Goal: Find contact information: Find contact information

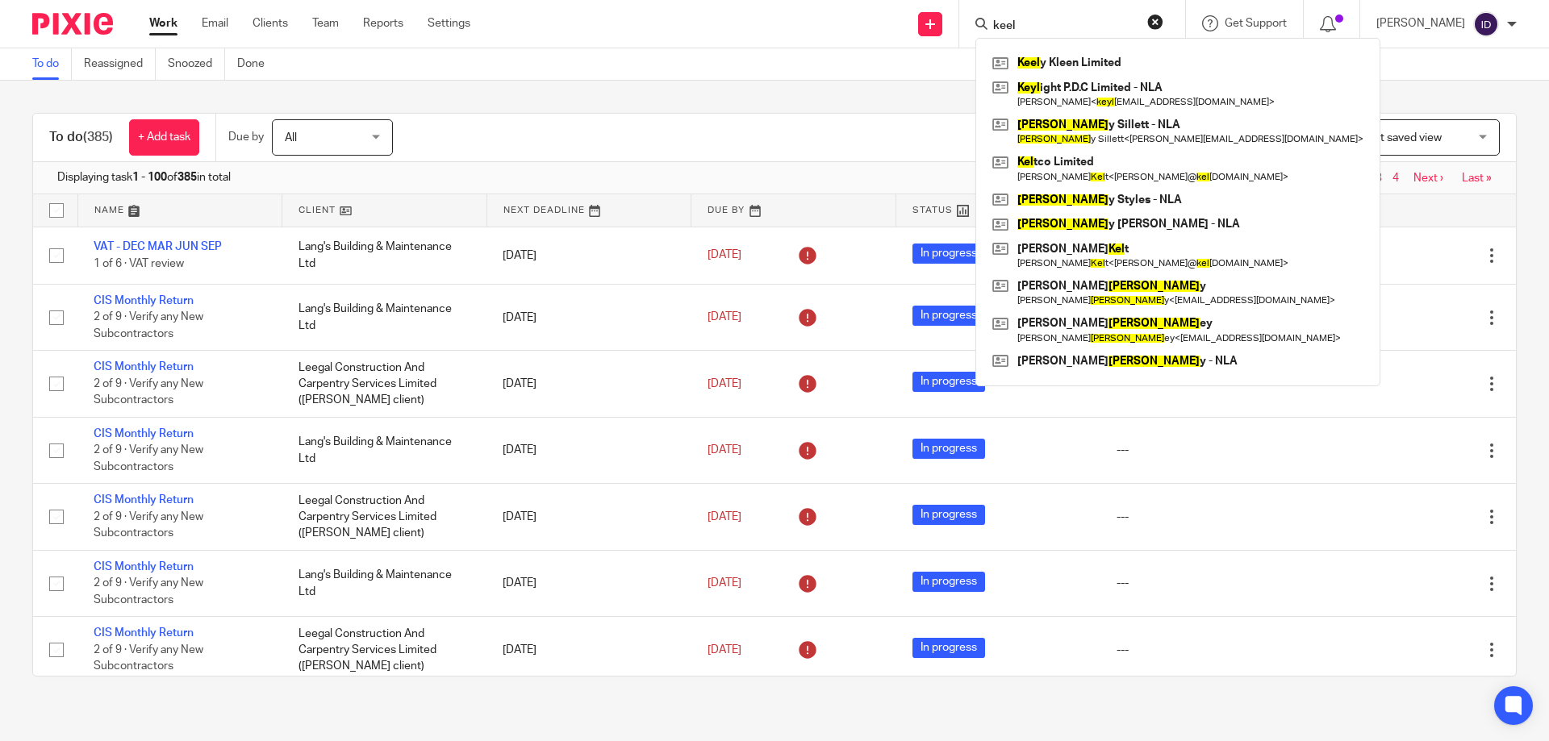
click at [1058, 22] on input "keel" at bounding box center [1063, 26] width 145 height 15
click at [1057, 20] on input "keel" at bounding box center [1063, 26] width 145 height 15
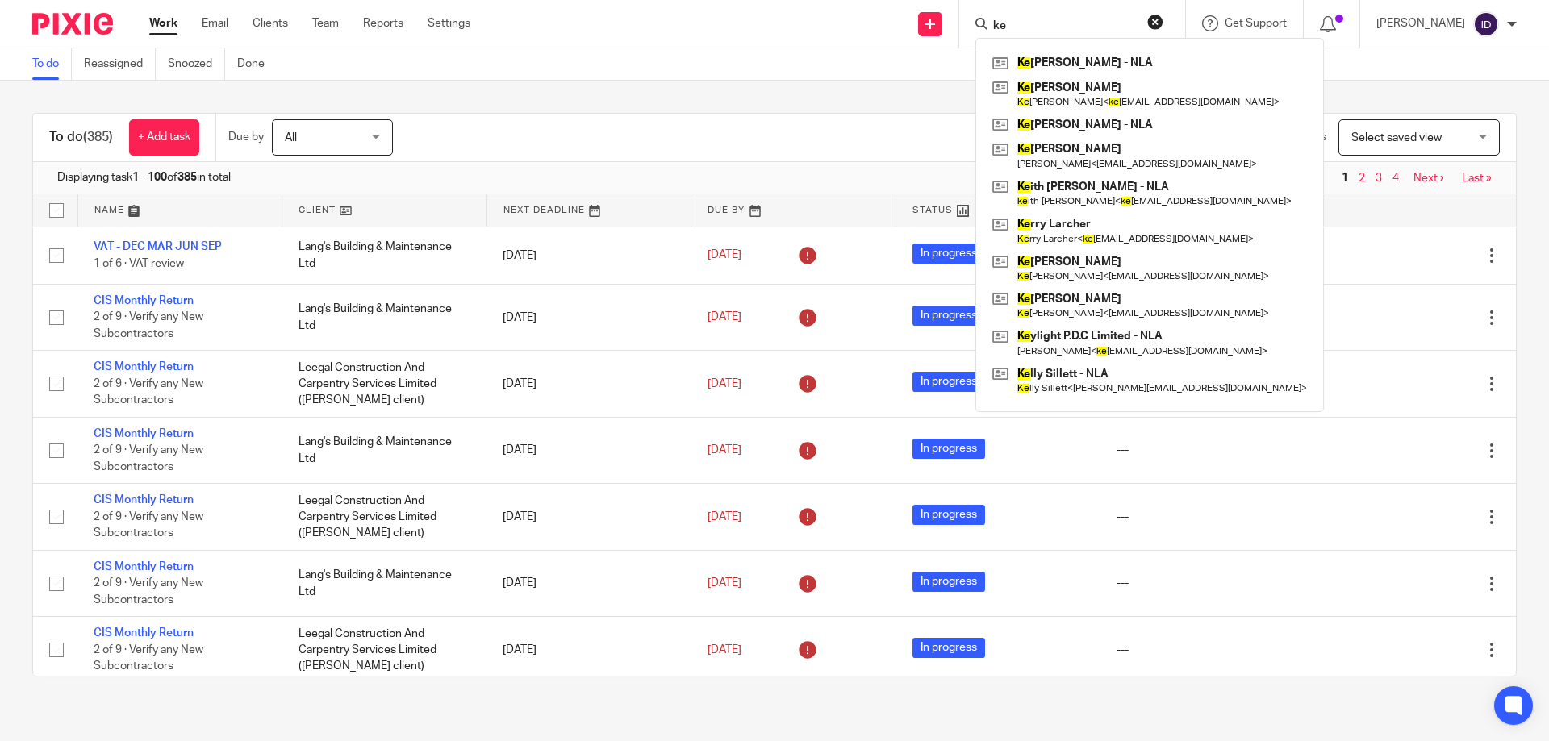
type input "k"
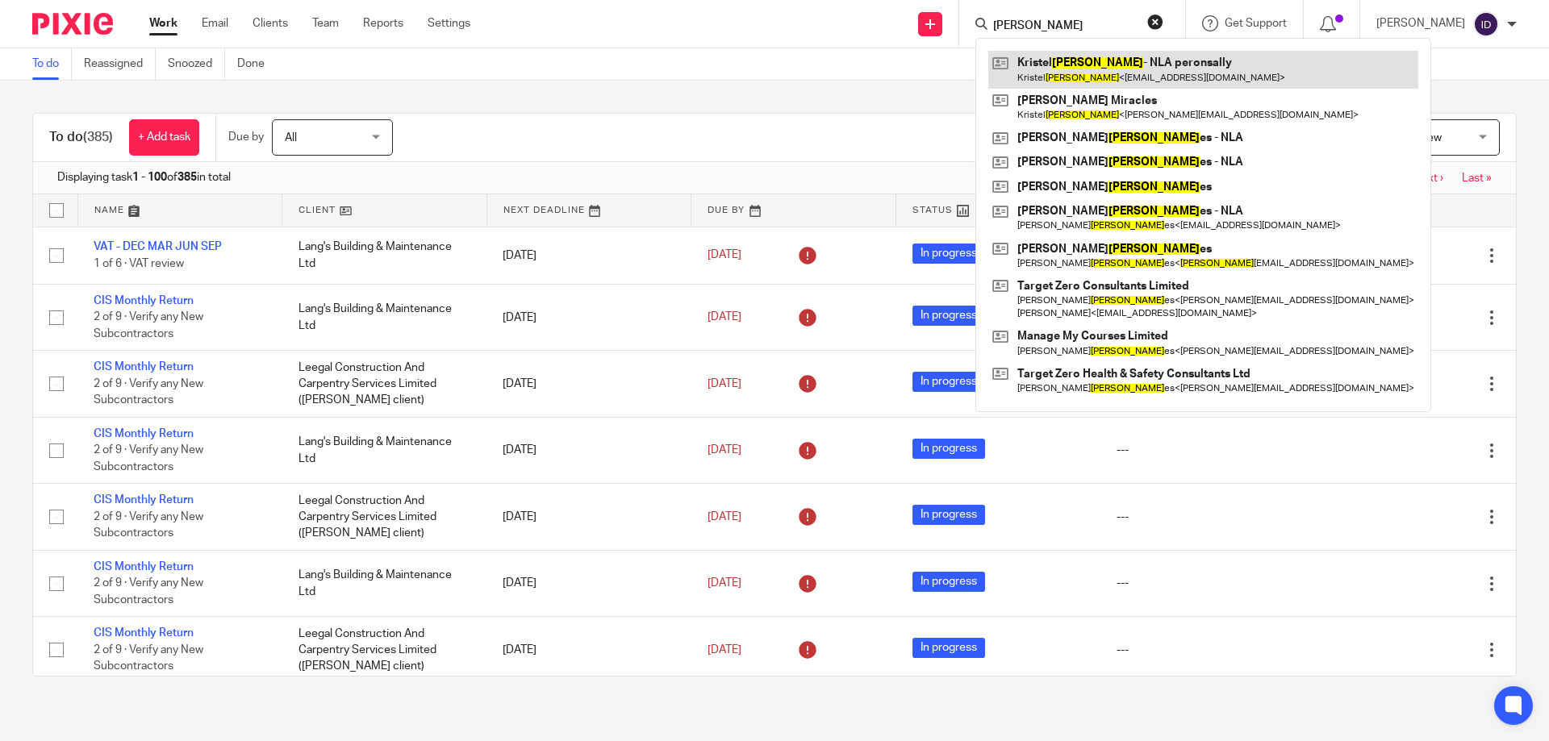
type input "[PERSON_NAME]"
click at [1077, 69] on link at bounding box center [1203, 69] width 430 height 37
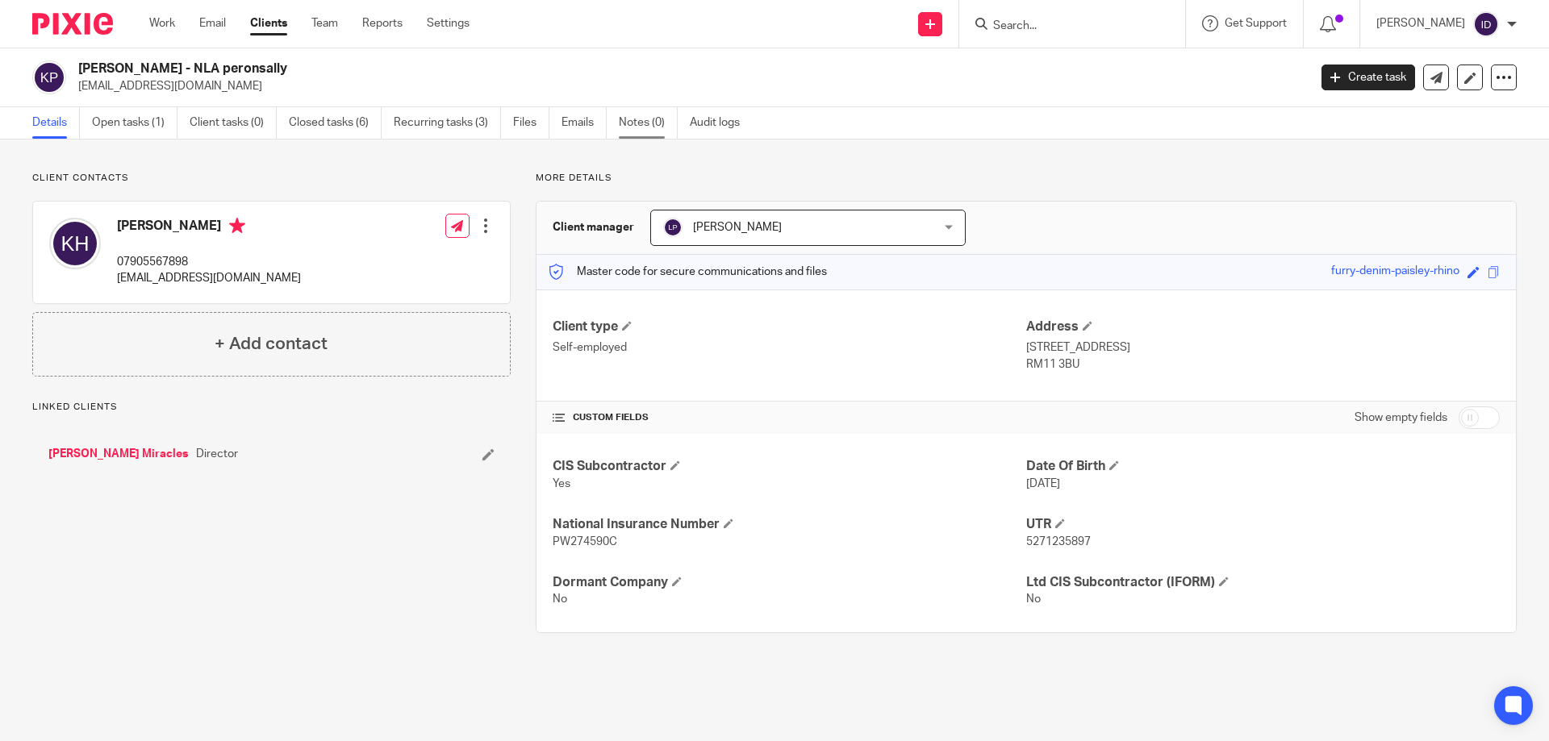
click at [649, 133] on link "Notes (0)" at bounding box center [648, 122] width 59 height 31
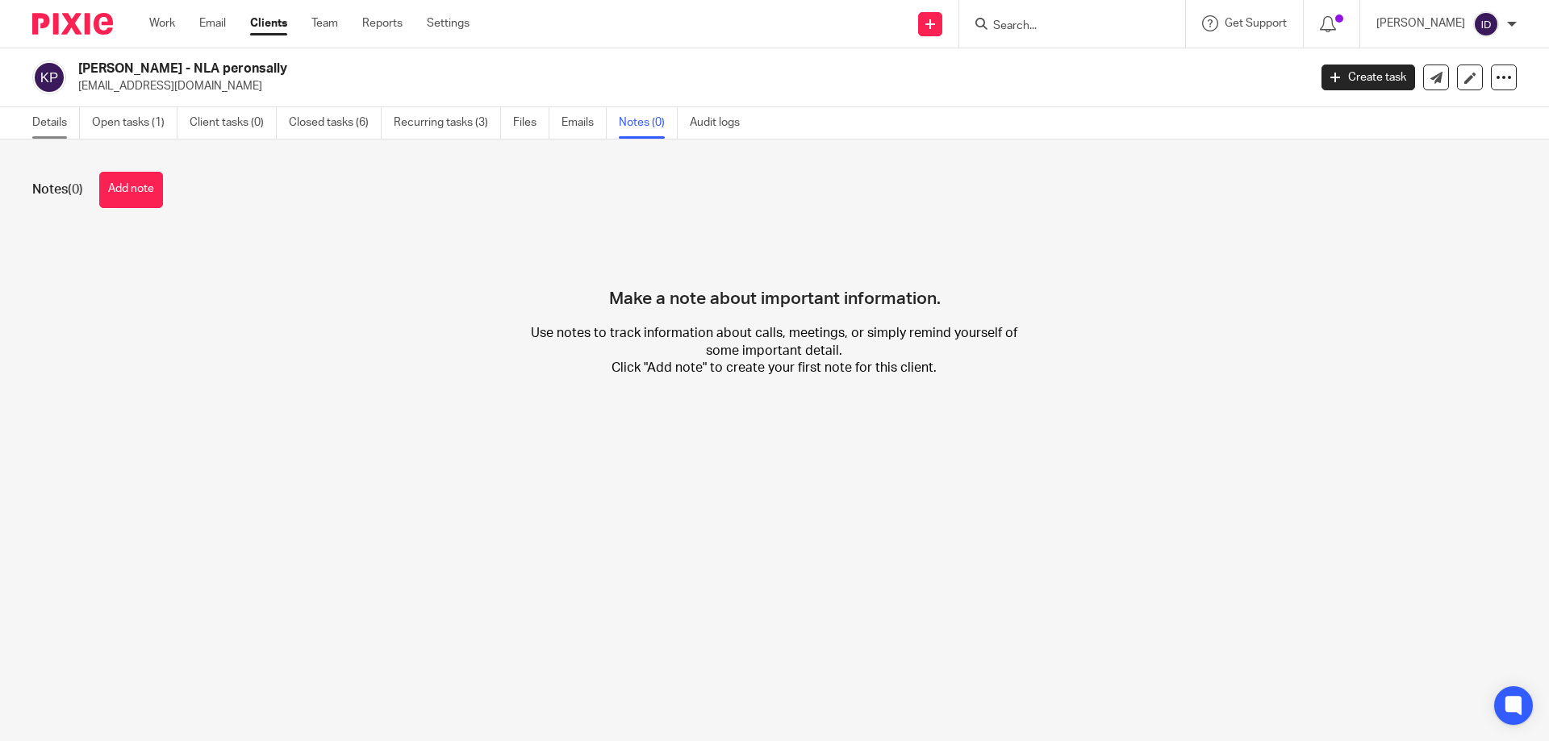
click at [48, 127] on link "Details" at bounding box center [56, 122] width 48 height 31
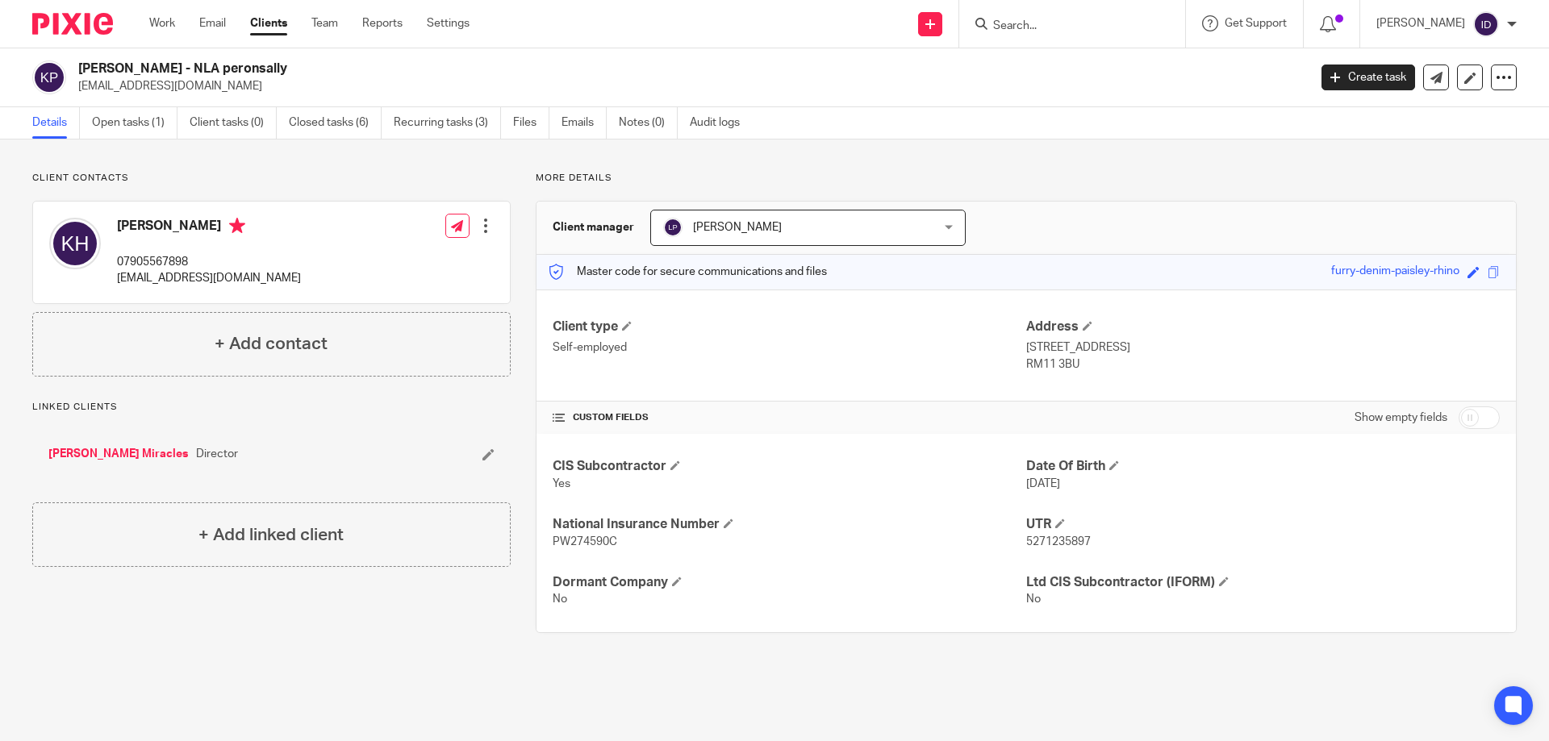
drag, startPoint x: 80, startPoint y: 90, endPoint x: 255, endPoint y: 90, distance: 175.0
click at [255, 90] on p "[EMAIL_ADDRESS][DOMAIN_NAME]" at bounding box center [687, 86] width 1219 height 16
copy p "[EMAIL_ADDRESS][DOMAIN_NAME]"
drag, startPoint x: 114, startPoint y: 283, endPoint x: 296, endPoint y: 277, distance: 182.4
click at [296, 277] on div "Kristel Huth 07905567898 kristel-teammitchell@outlook.com Edit contact Create c…" at bounding box center [271, 253] width 477 height 102
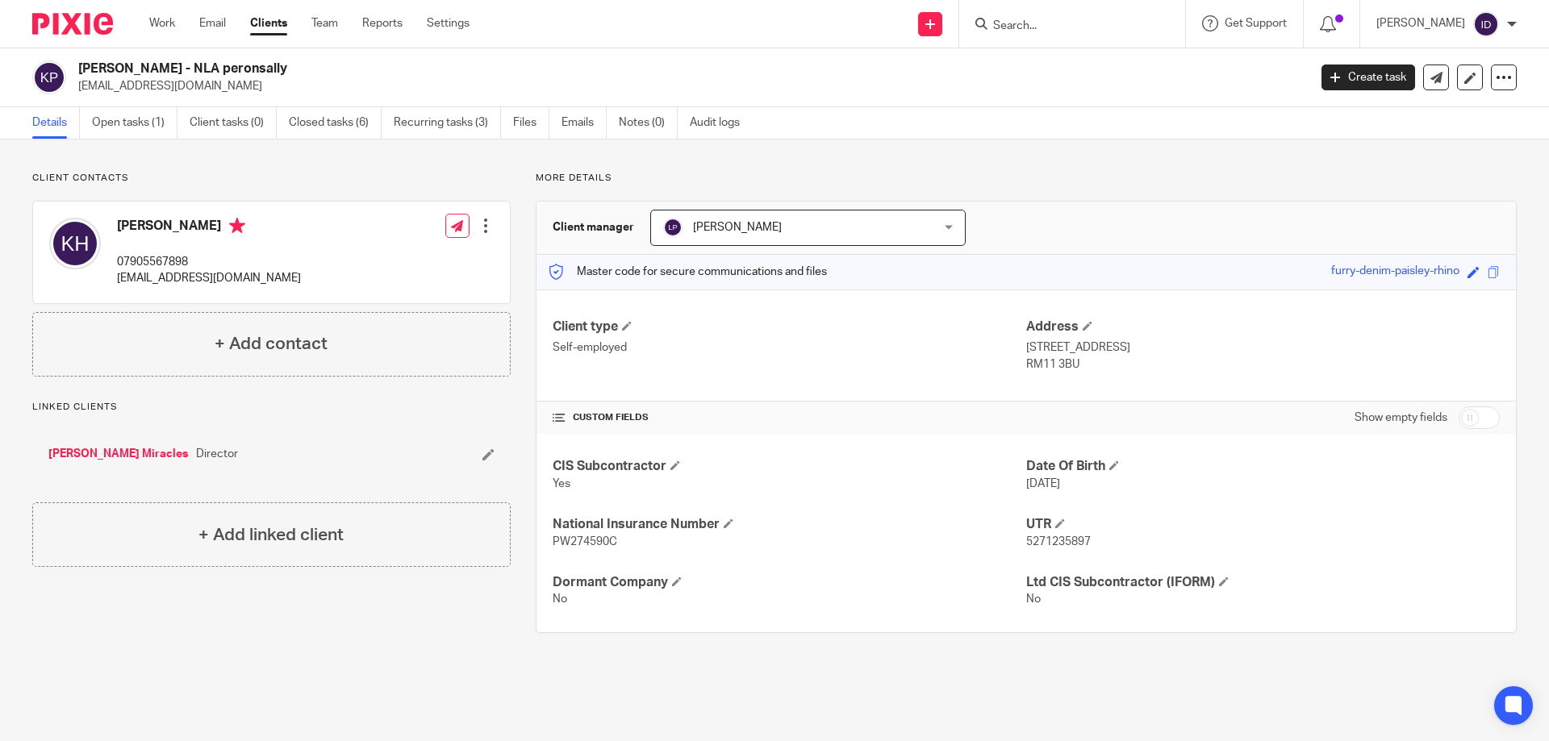
copy p "[EMAIL_ADDRESS][DOMAIN_NAME]"
